Goal: Information Seeking & Learning: Learn about a topic

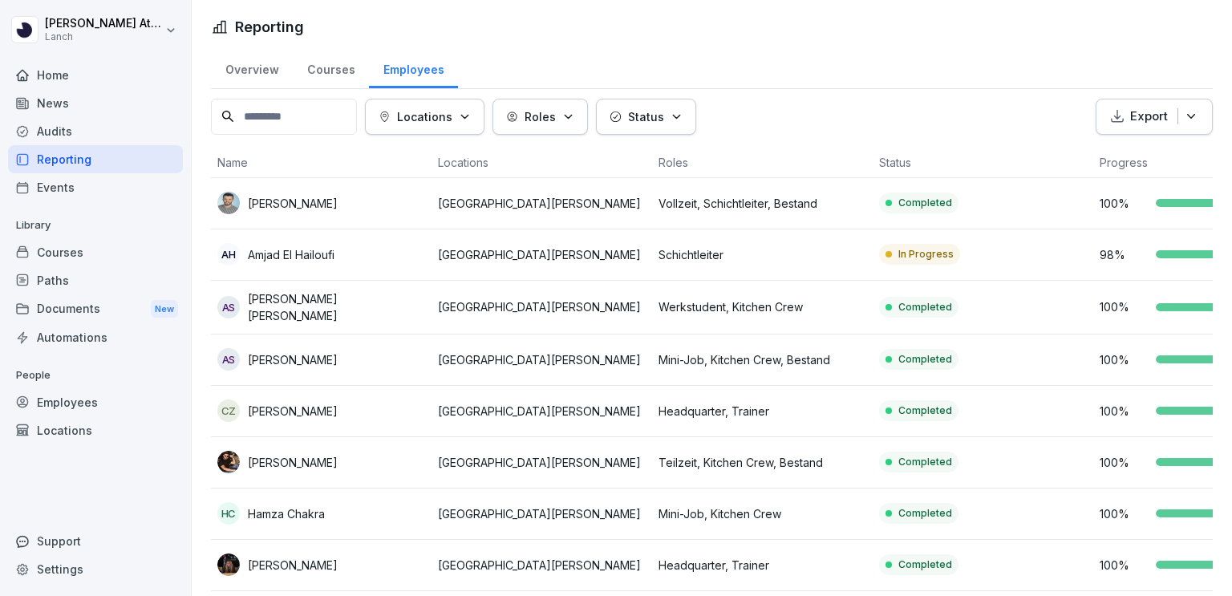
click at [54, 128] on div "Audits" at bounding box center [95, 131] width 175 height 28
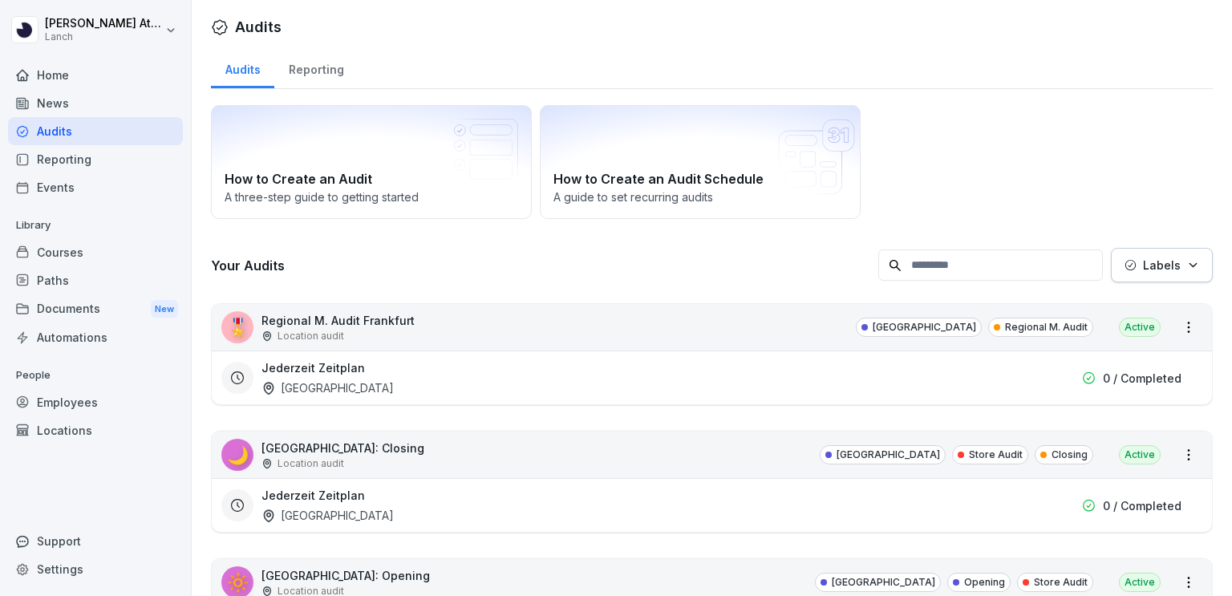
click at [47, 108] on div "News" at bounding box center [95, 103] width 175 height 28
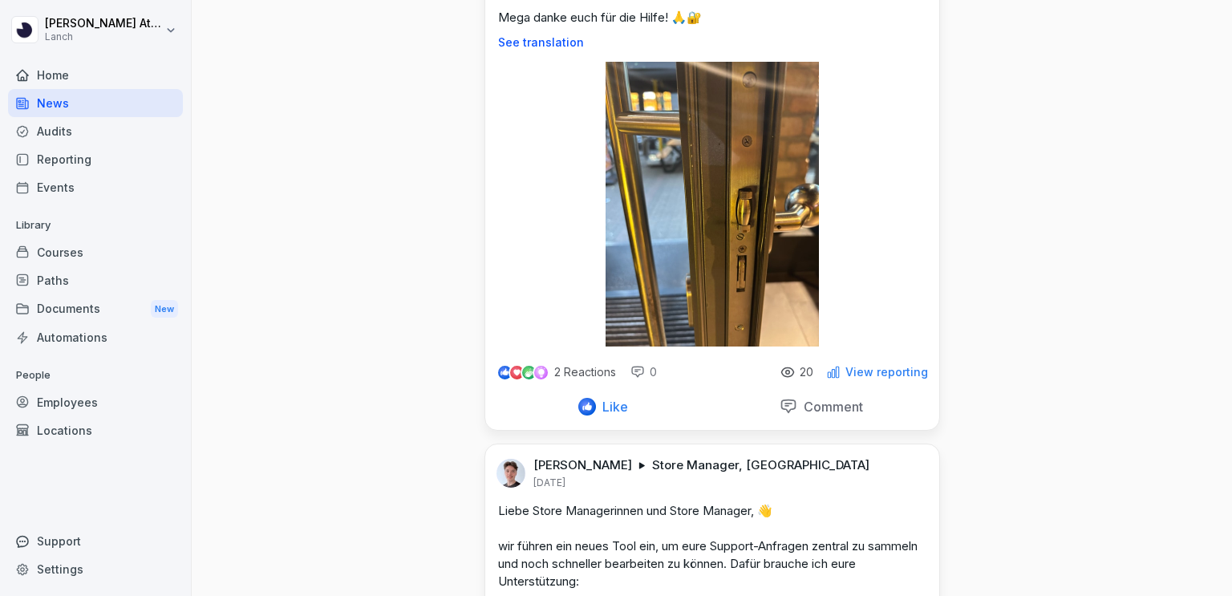
scroll to position [402, 0]
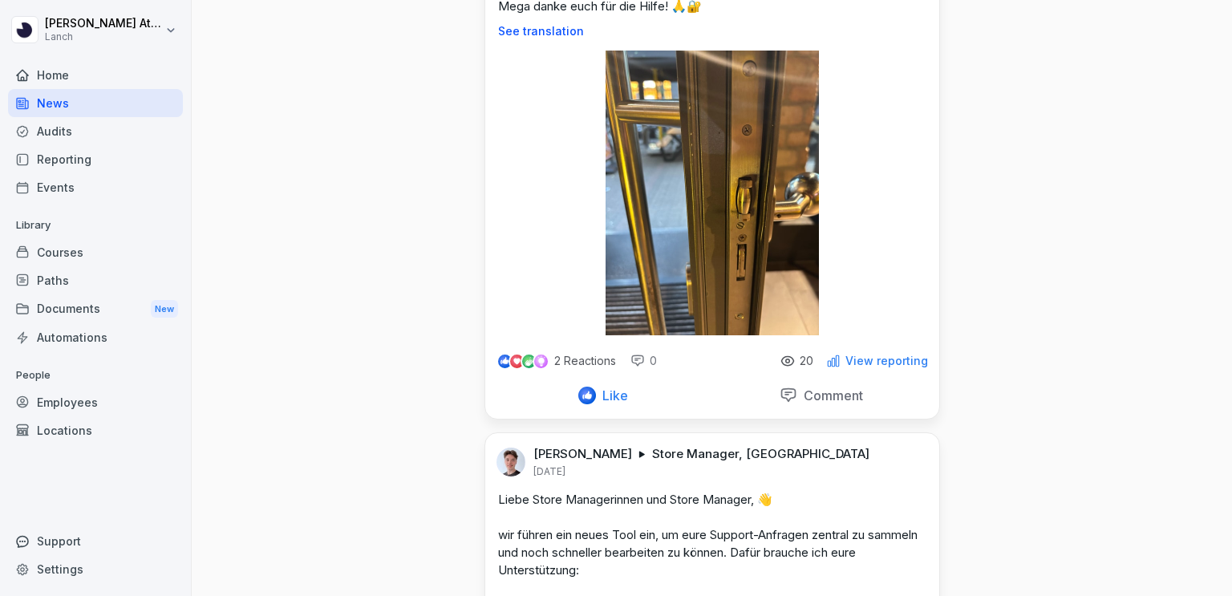
click at [799, 404] on p "Comment" at bounding box center [830, 396] width 66 height 16
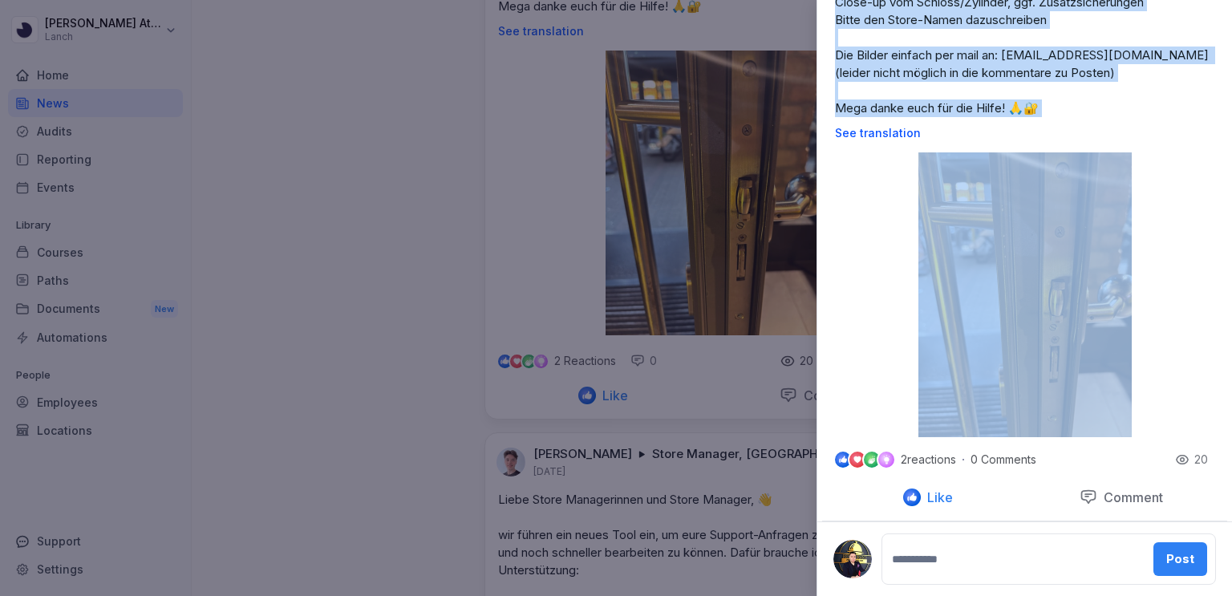
scroll to position [329, 0]
drag, startPoint x: 1232, startPoint y: 46, endPoint x: 1232, endPoint y: 256, distance: 210.2
click at [1232, 256] on div "Post GP [PERSON_NAME] Store Manager, Schichtleiter, [GEOGRAPHIC_DATA] + 4 [DATE…" at bounding box center [1025, 298] width 416 height 596
click at [866, 306] on div "GP [PERSON_NAME] Store Manager, Schichtleiter, [GEOGRAPHIC_DATA] + 4 [DATE] Edi…" at bounding box center [1025, 99] width 415 height 676
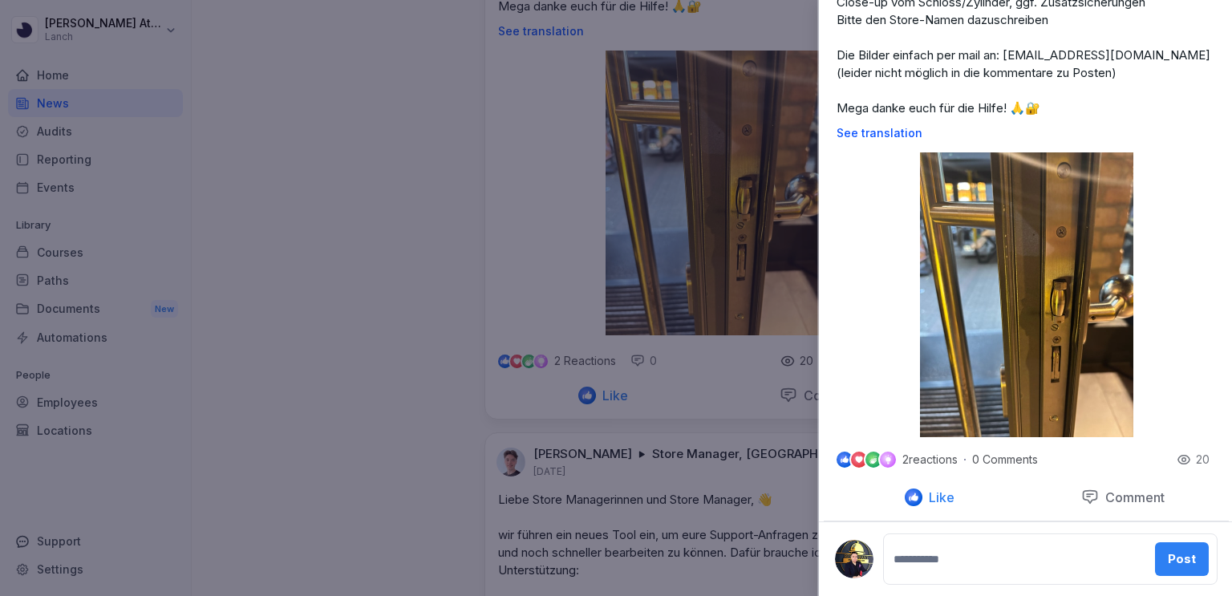
click at [473, 242] on div at bounding box center [616, 298] width 1232 height 596
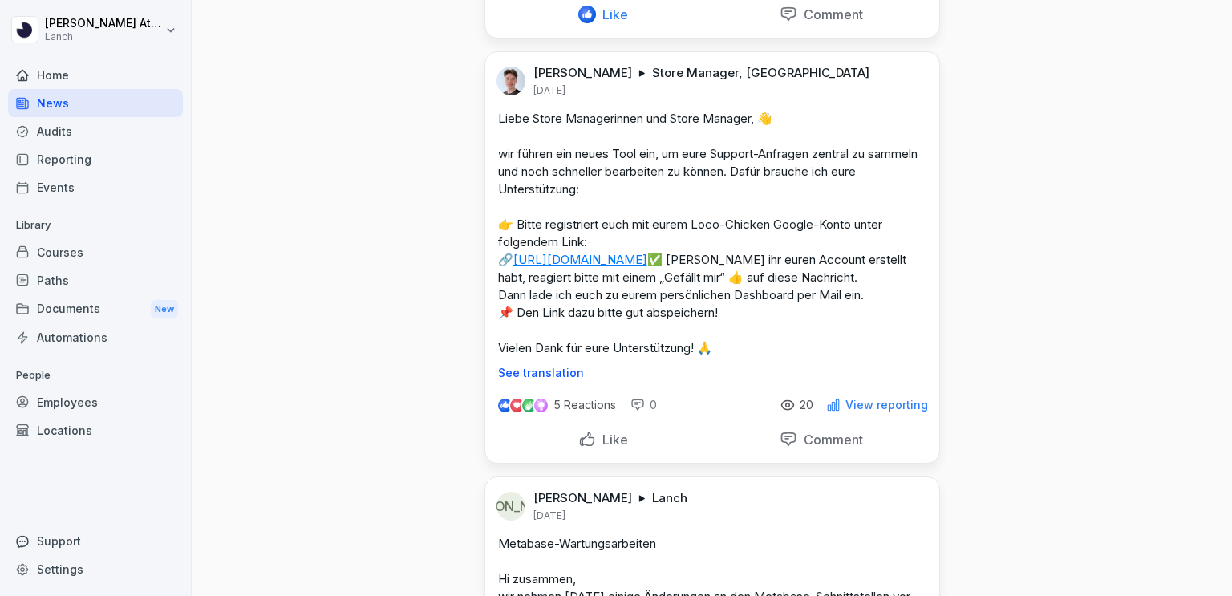
scroll to position [789, 0]
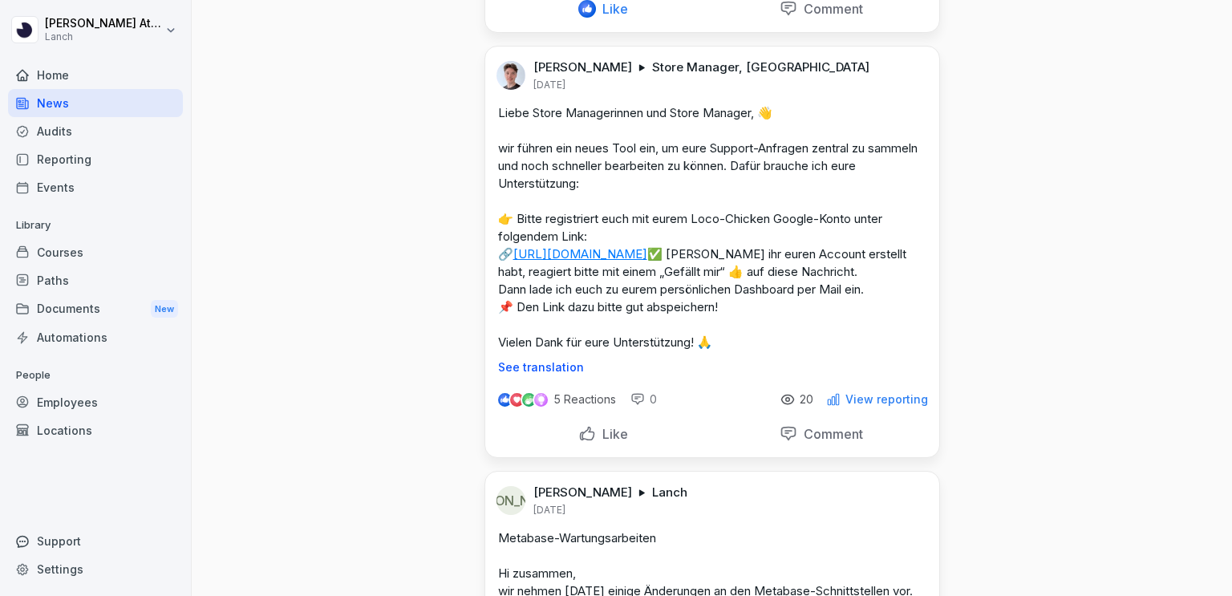
click at [654, 282] on p "Liebe Store Managerinnen und Store Manager, 👋 wir führen ein neues Tool ein, um…" at bounding box center [712, 227] width 428 height 247
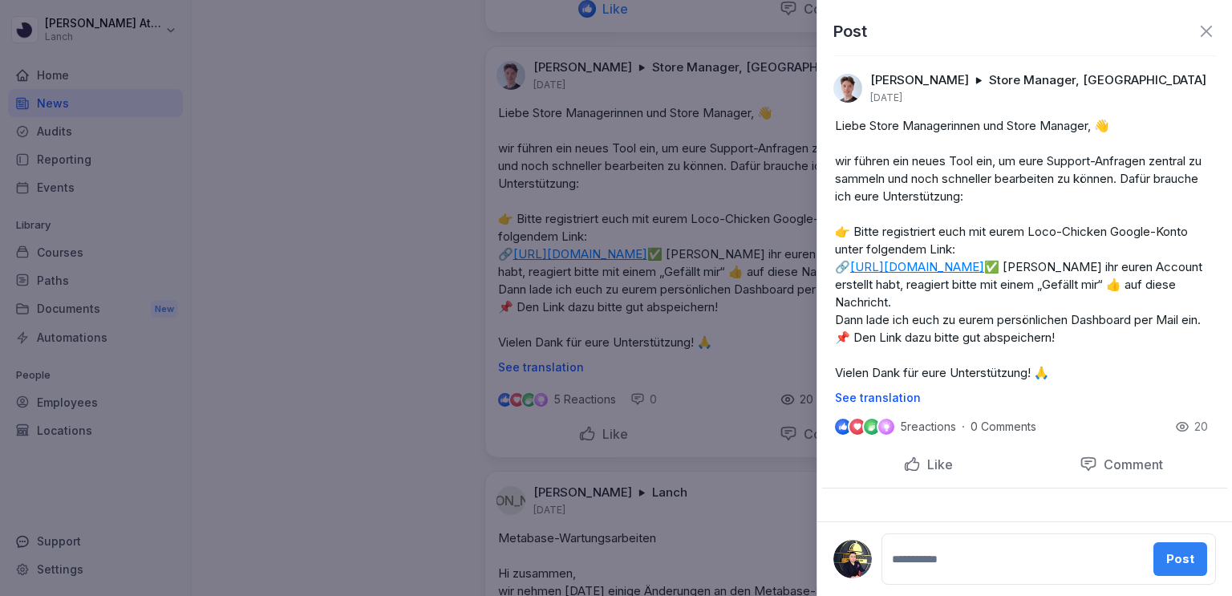
click at [927, 264] on link "[URL][DOMAIN_NAME]" at bounding box center [917, 266] width 134 height 15
